Goal: Ask a question

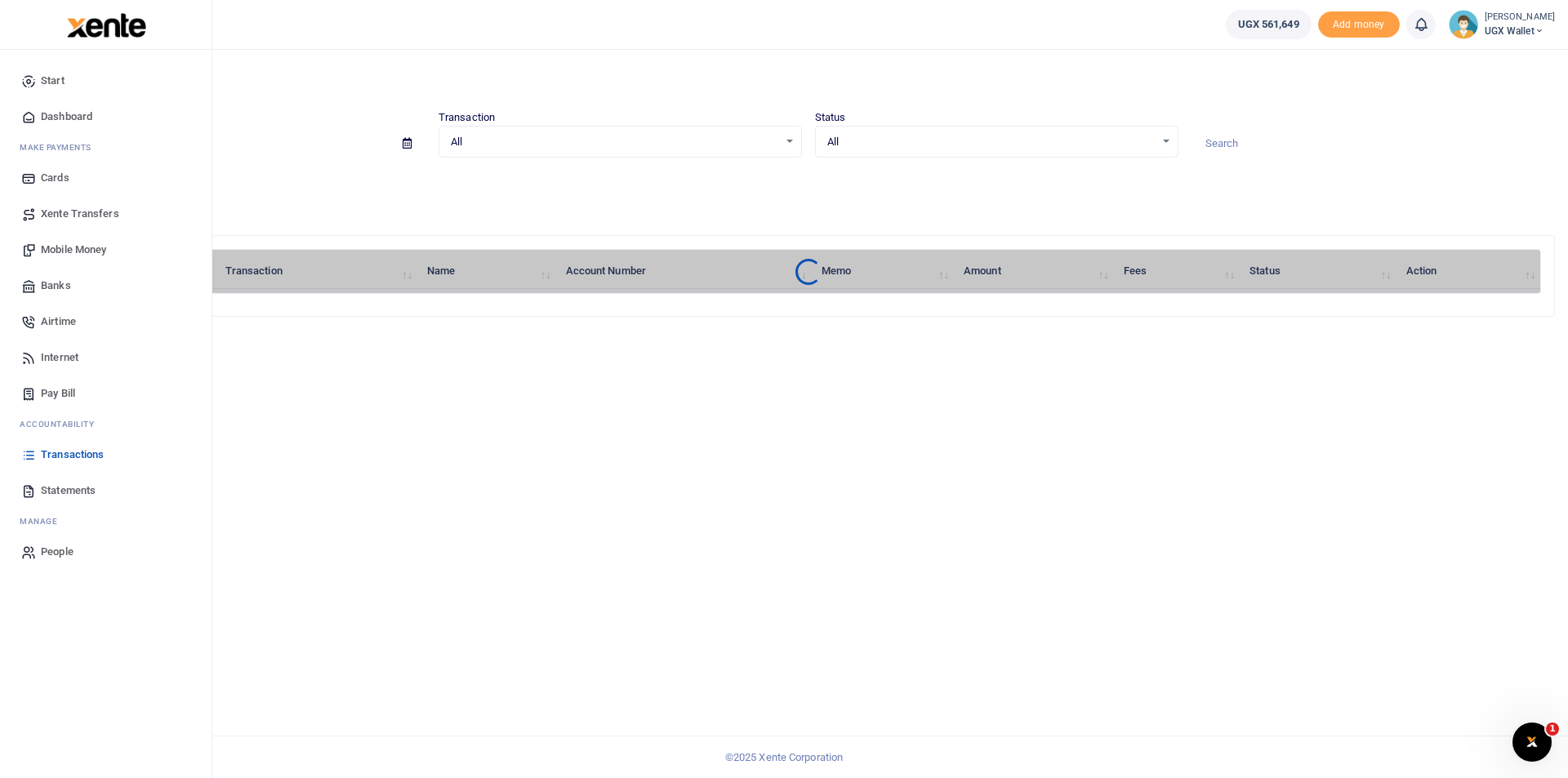
click at [39, 122] on link "Dashboard" at bounding box center [106, 117] width 185 height 36
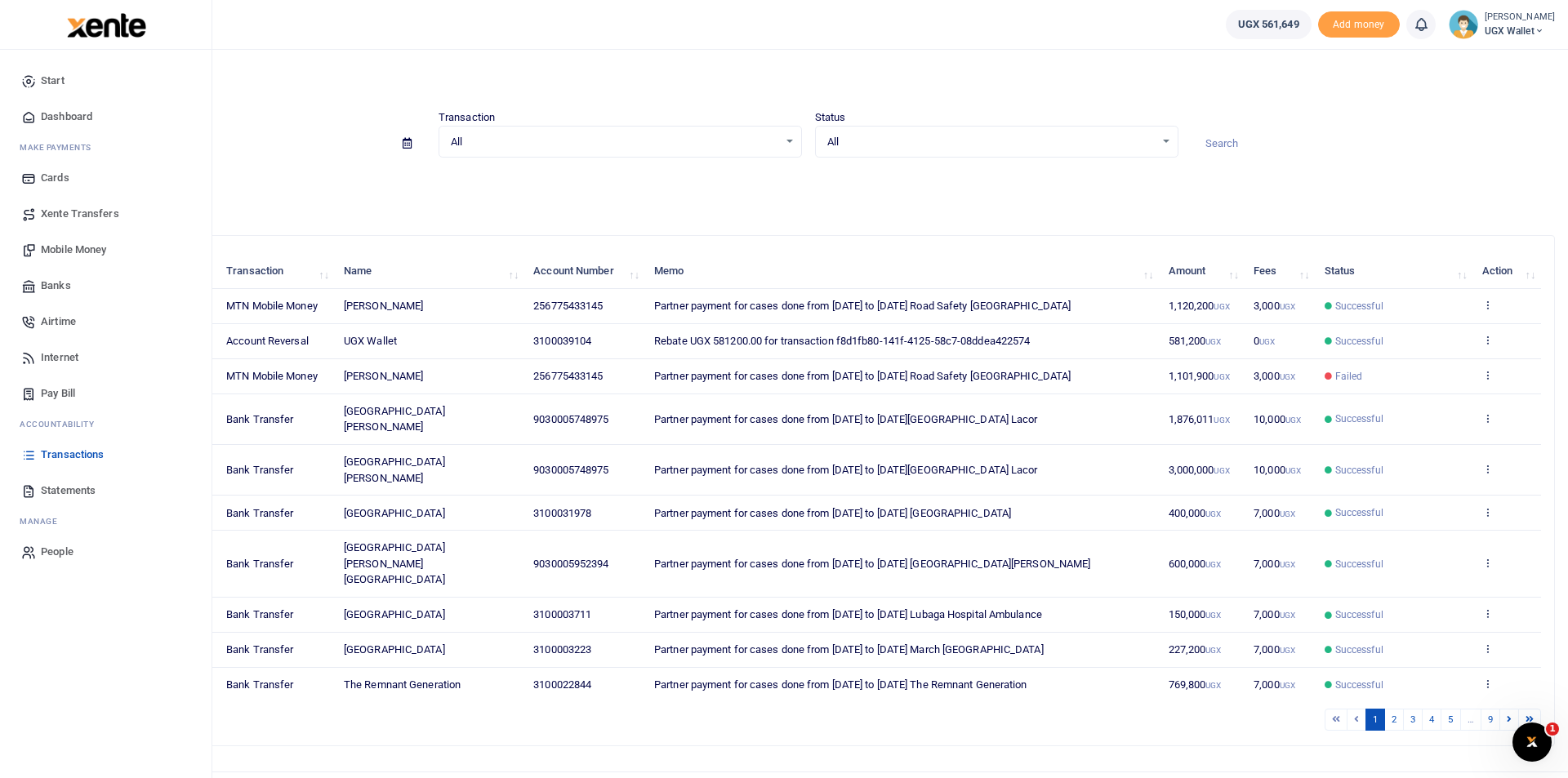
click at [87, 117] on span "Dashboard" at bounding box center [66, 117] width 51 height 16
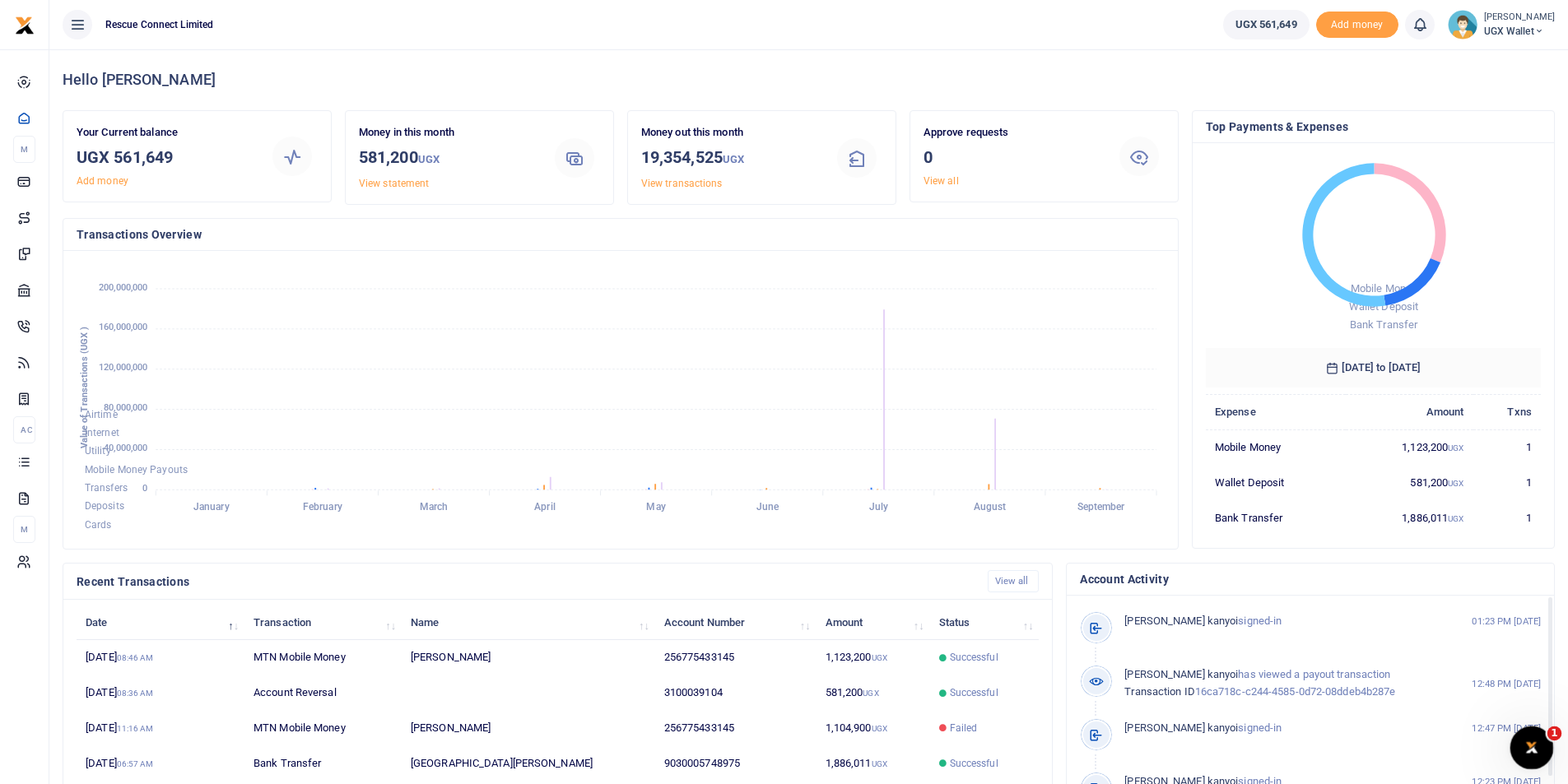
click at [1535, 749] on icon "Open Intercom Messenger" at bounding box center [1530, 746] width 27 height 27
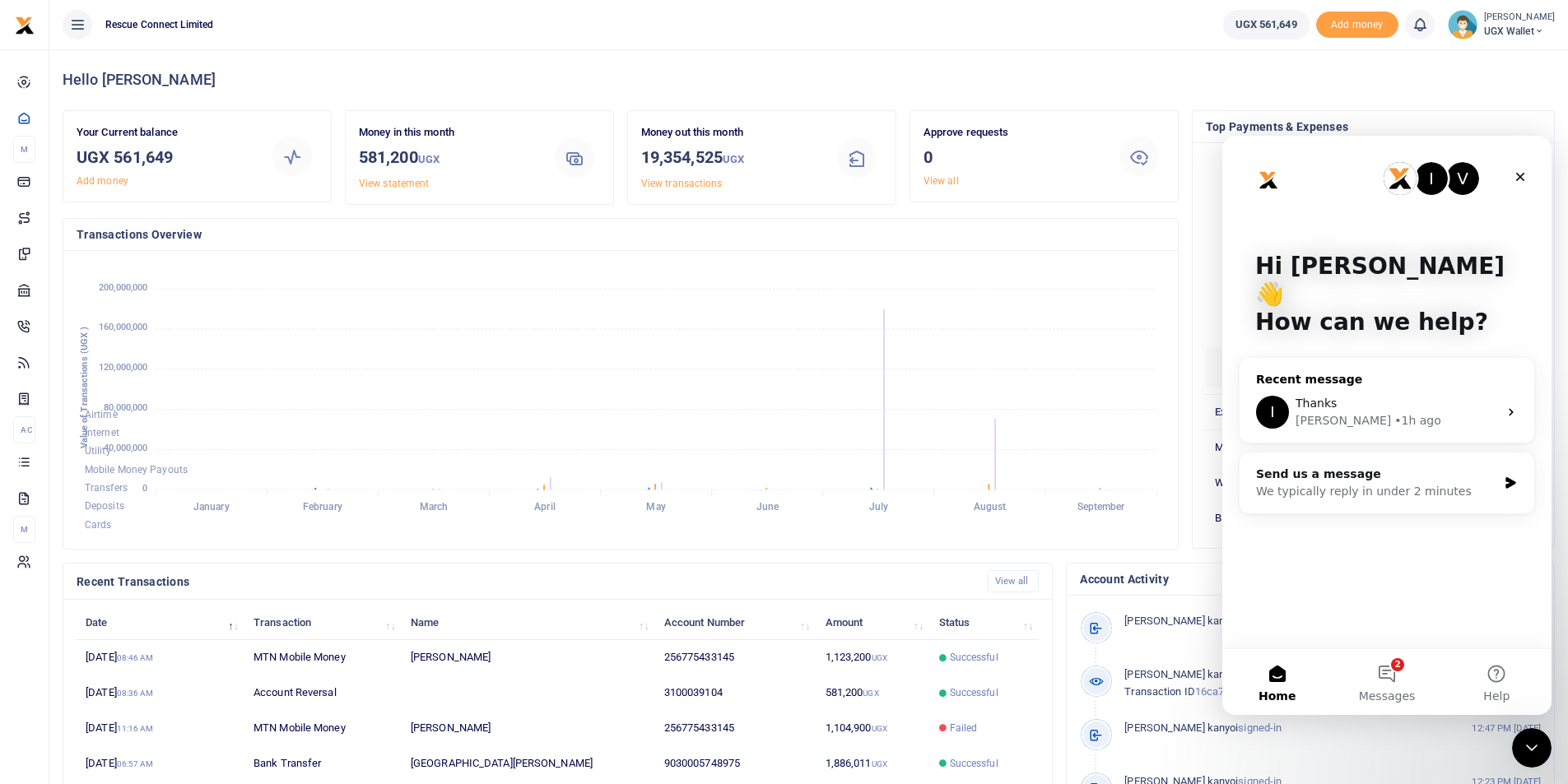
click at [1395, 412] on div "• 1h ago" at bounding box center [1418, 421] width 47 height 17
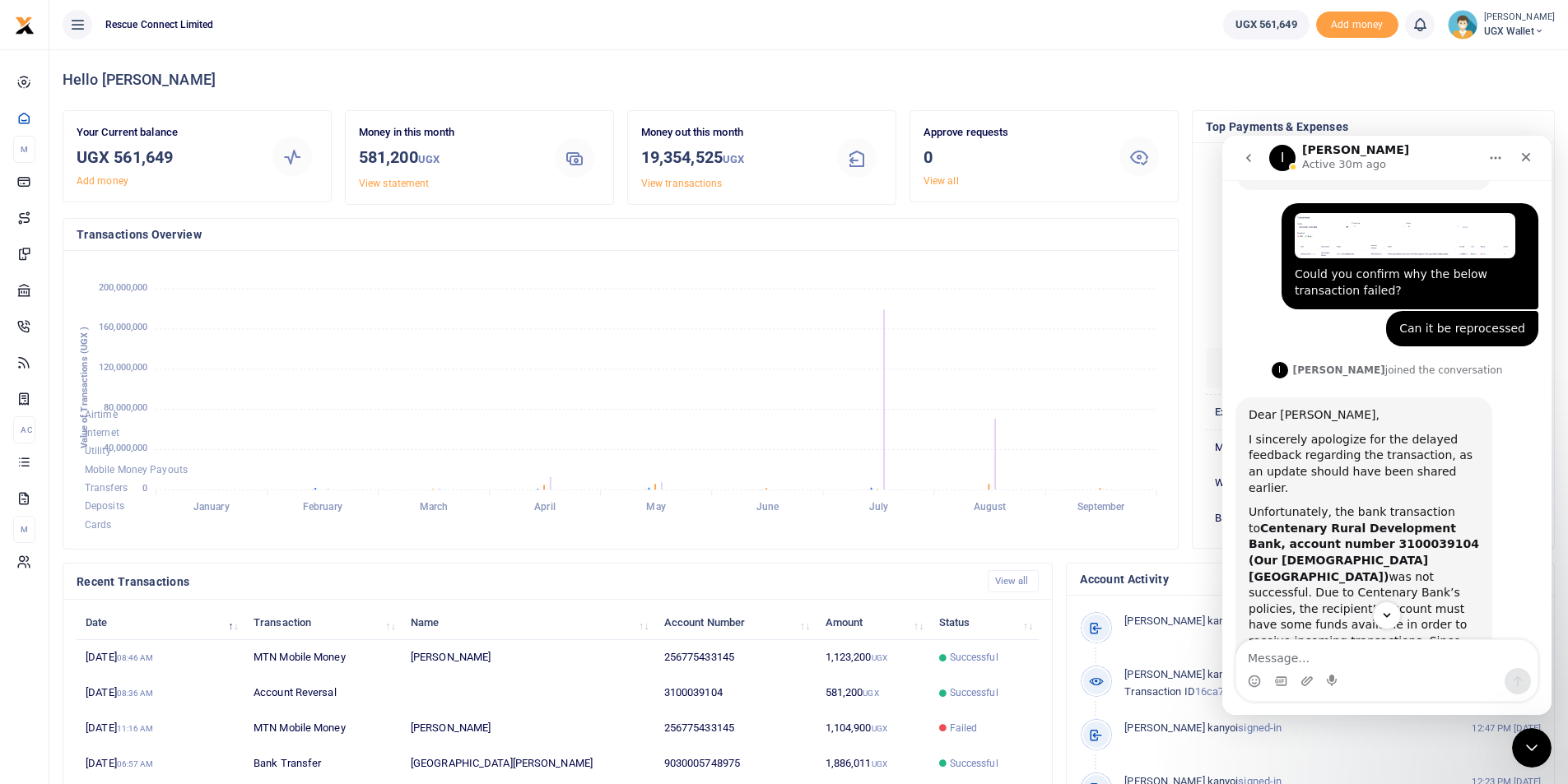
scroll to position [389, 0]
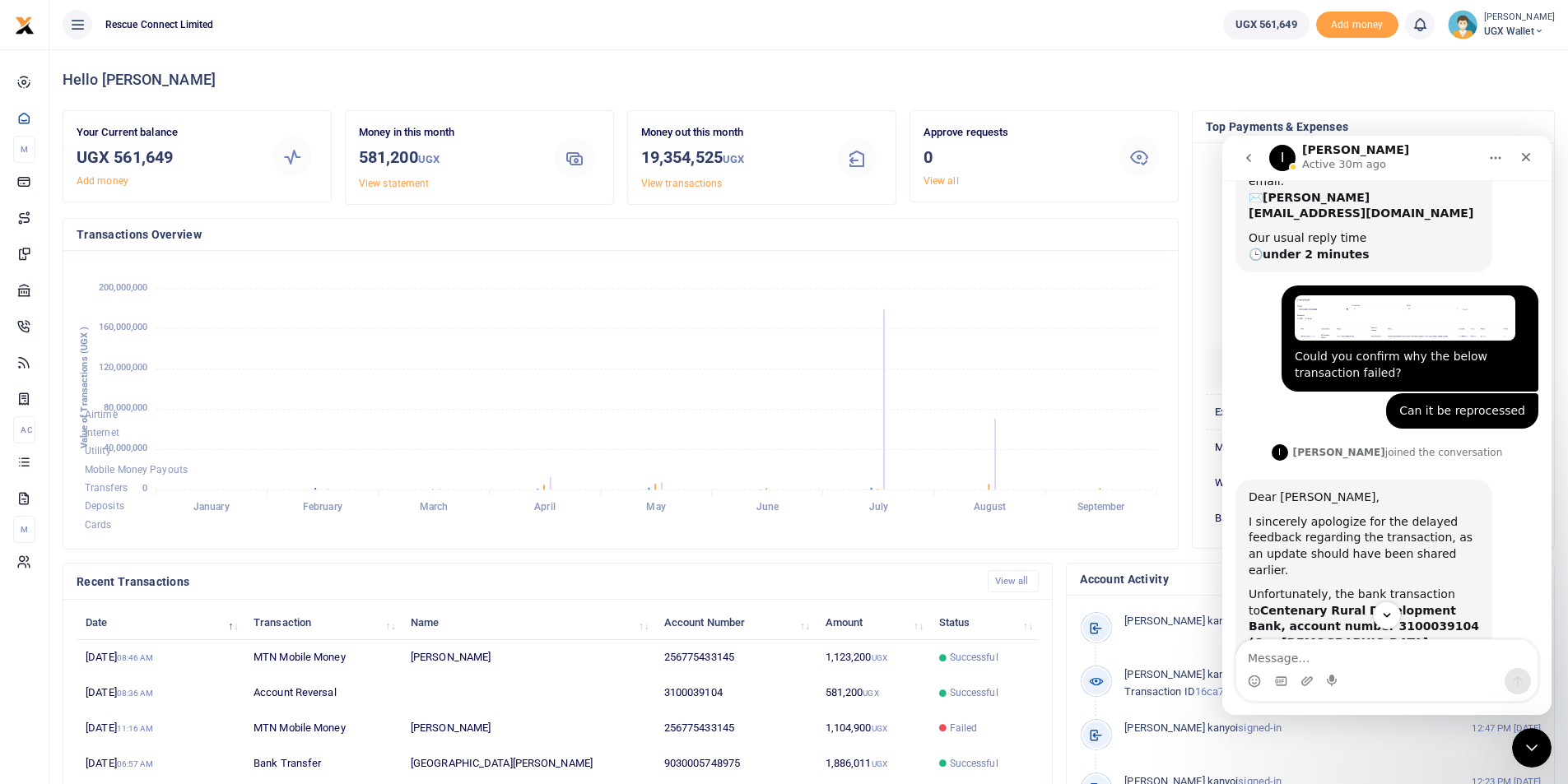
drag, startPoint x: 1402, startPoint y: 565, endPoint x: 1419, endPoint y: 581, distance: 23.3
click at [1419, 604] on b "Centenary Rural Development Bank, account number 3100039104 (Our Lady of Good H…" at bounding box center [1363, 634] width 231 height 62
copy b "(Our Lady of Good Health Hospital Rushoroza"
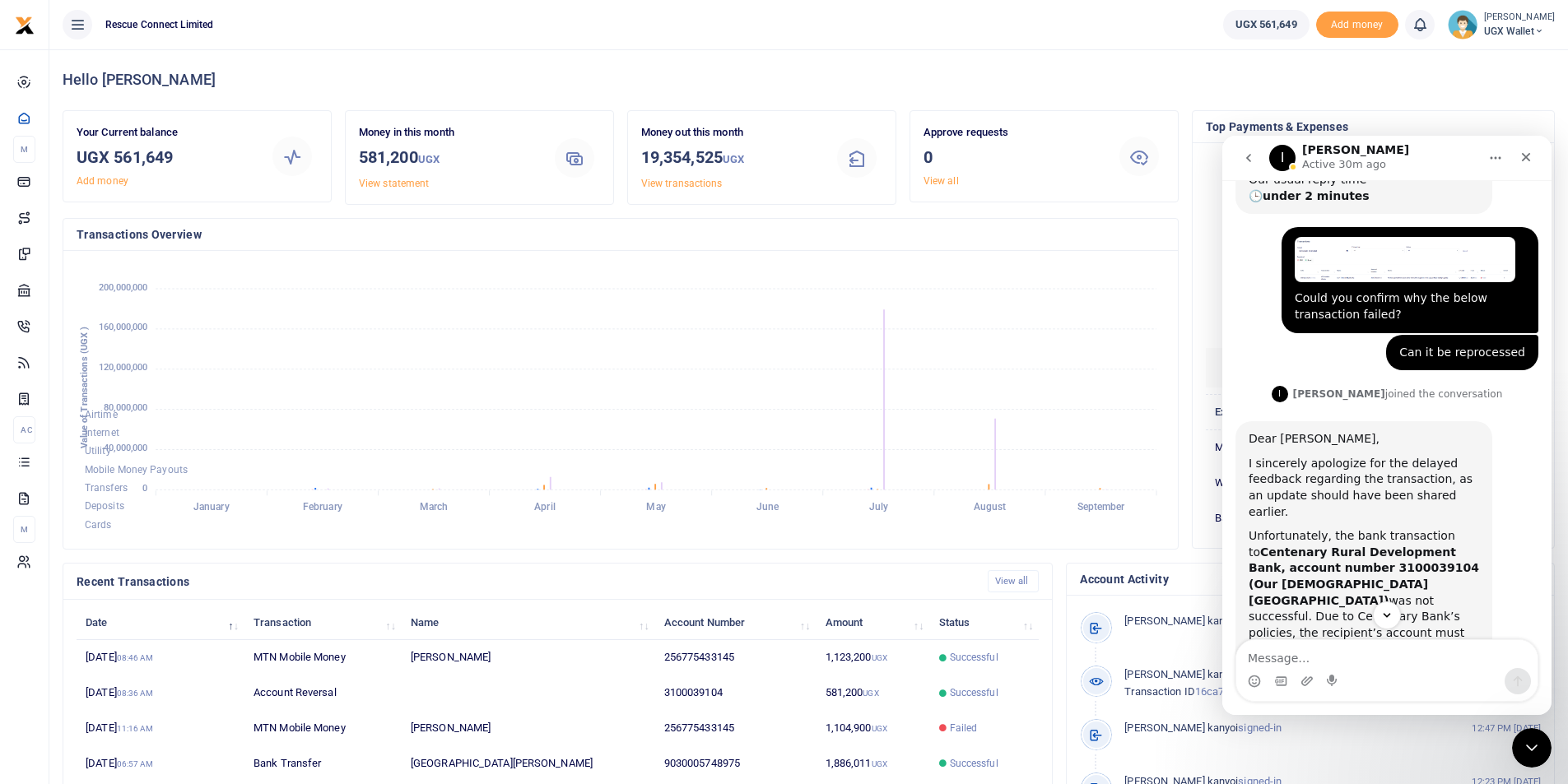
scroll to position [471, 0]
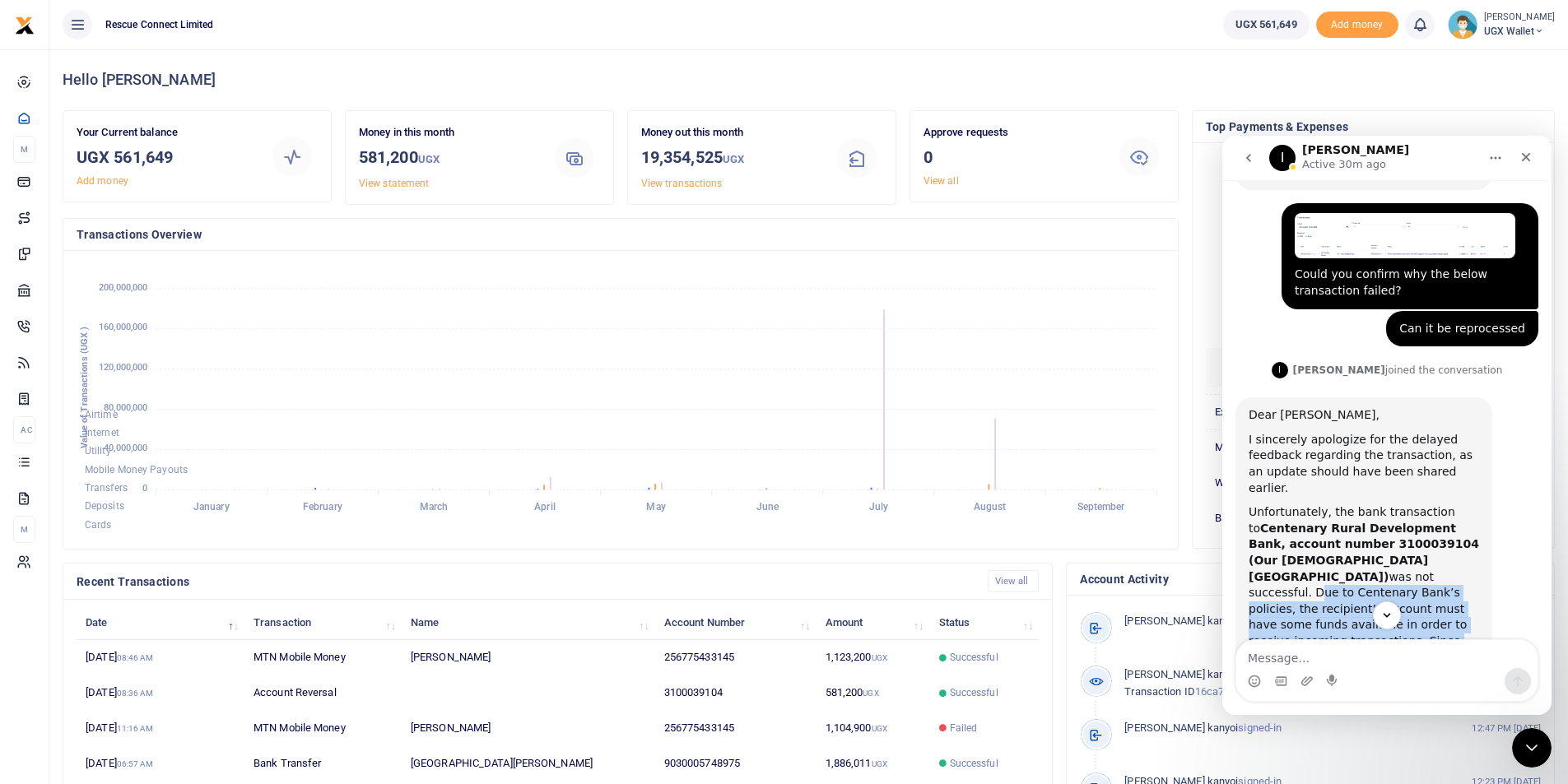
drag, startPoint x: 1304, startPoint y: 514, endPoint x: 2219, endPoint y: 743, distance: 943.2
click at [1312, 585] on div "Unfortunately, the bank transaction to Centenary Rural Development Bank, accoun…" at bounding box center [1363, 609] width 231 height 210
click at [1306, 515] on div "Unfortunately, the bank transaction to Centenary Rural Development Bank, accoun…" at bounding box center [1363, 609] width 231 height 210
drag, startPoint x: 1305, startPoint y: 514, endPoint x: 1316, endPoint y: 609, distance: 95.6
click at [1316, 609] on div "Ask us anything, or share your feedback. Hi 👋, Xente Support here! We just want…" at bounding box center [1387, 417] width 330 height 476
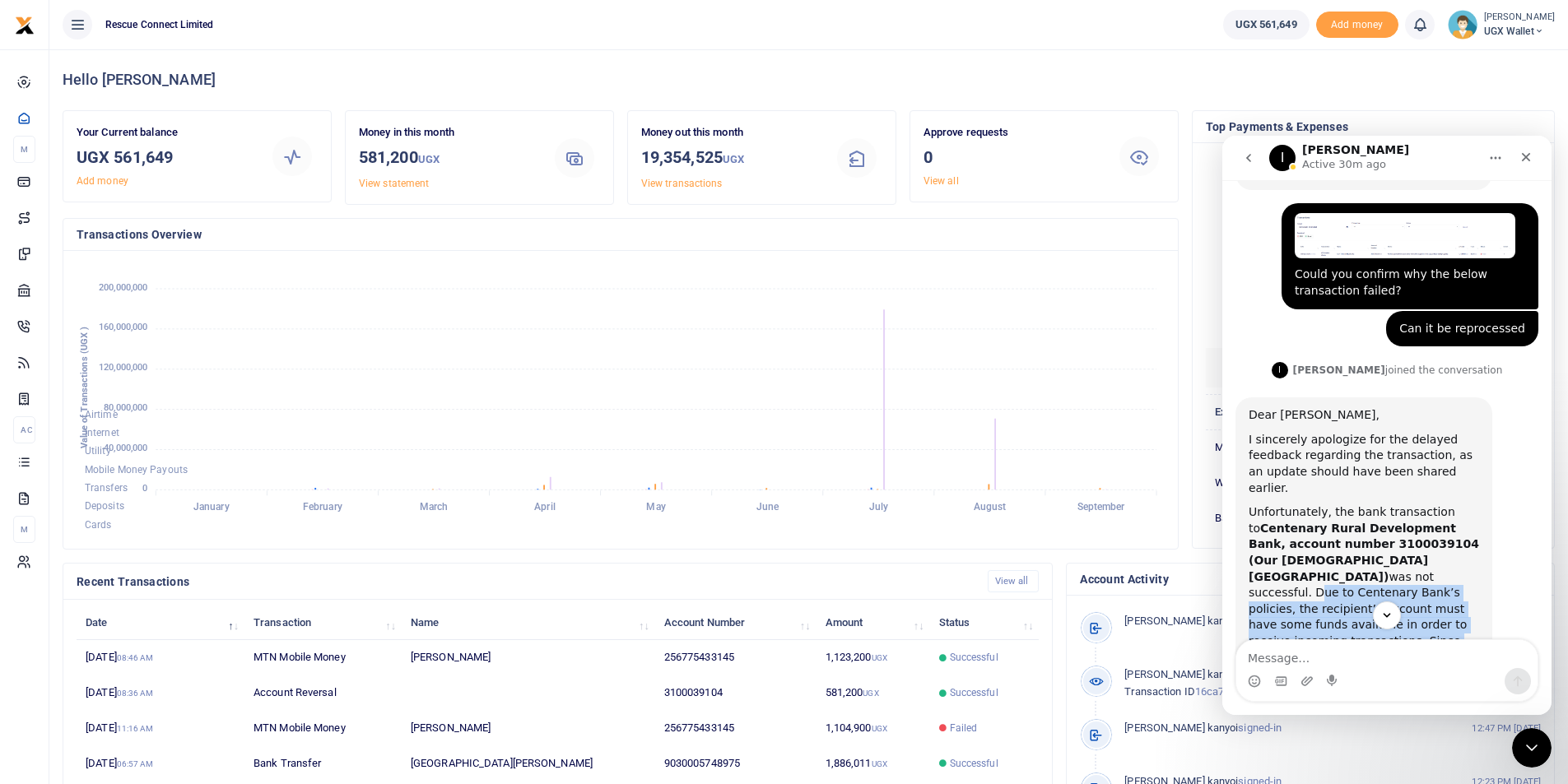
copy div "Due to Centenary Bank’s policies, the recipient’s account must have some funds …"
